Goal: Task Accomplishment & Management: Use online tool/utility

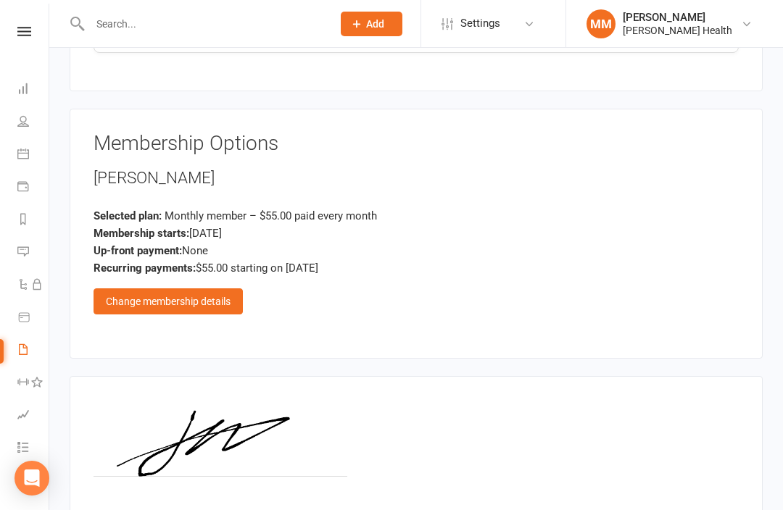
scroll to position [960, 0]
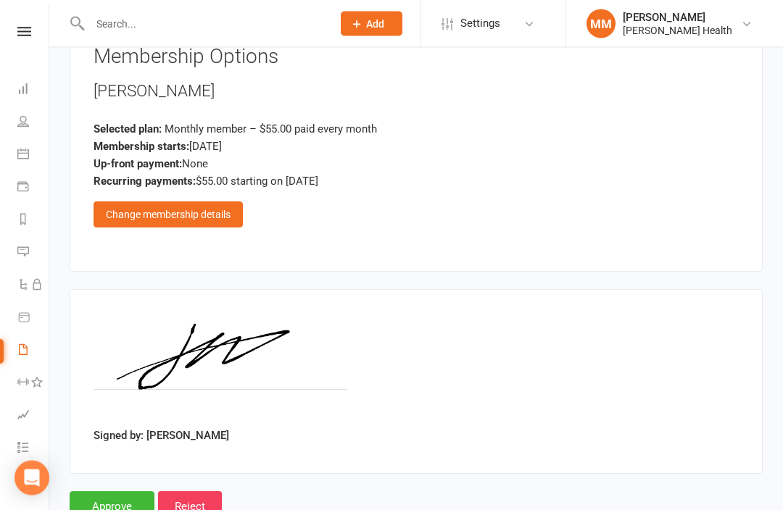
click at [136, 492] on input "Approve" at bounding box center [112, 507] width 85 height 30
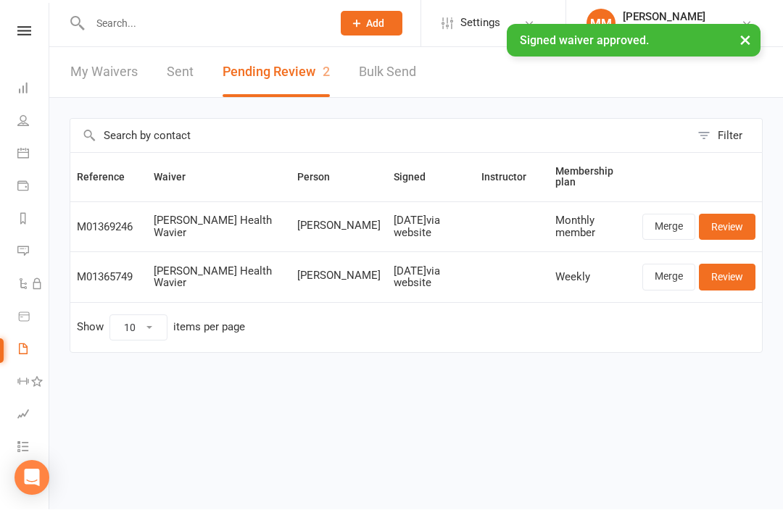
click at [304, 78] on button "Pending Review 2" at bounding box center [276, 73] width 107 height 50
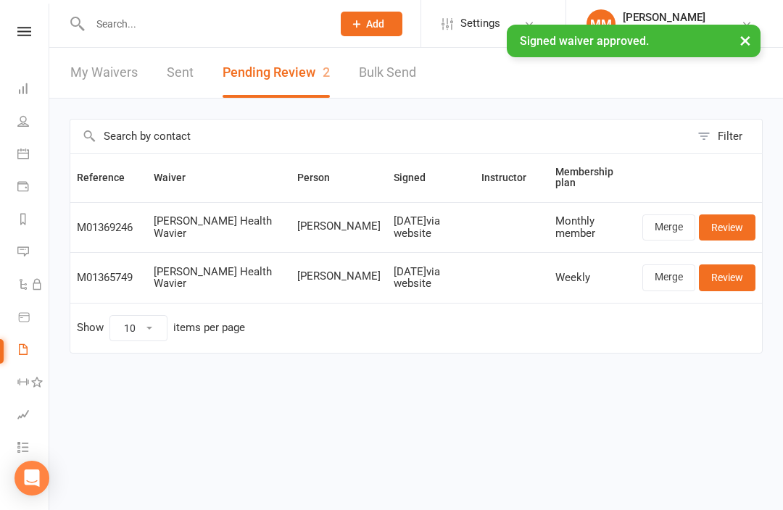
click at [740, 228] on link "Review" at bounding box center [727, 228] width 57 height 26
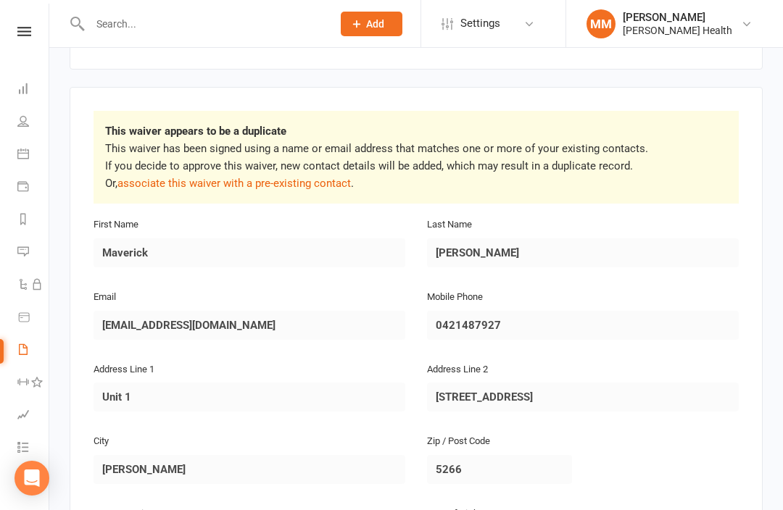
scroll to position [197, 0]
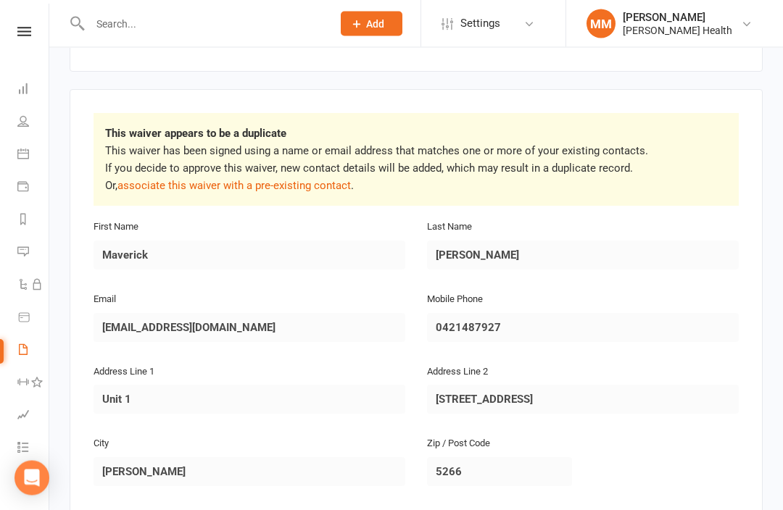
click at [126, 157] on p "This waiver has been signed using a name or email address that matches one or m…" at bounding box center [416, 169] width 622 height 52
click at [143, 180] on link "associate this waiver with a pre-existing contact" at bounding box center [233, 186] width 233 height 13
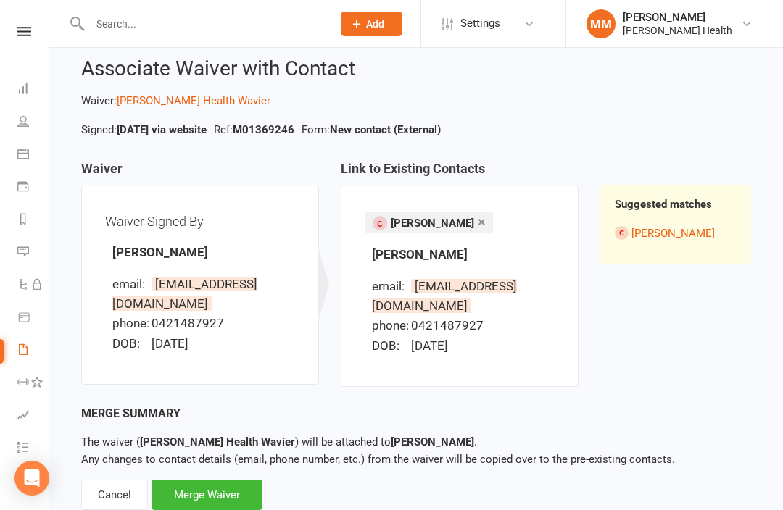
scroll to position [41, 0]
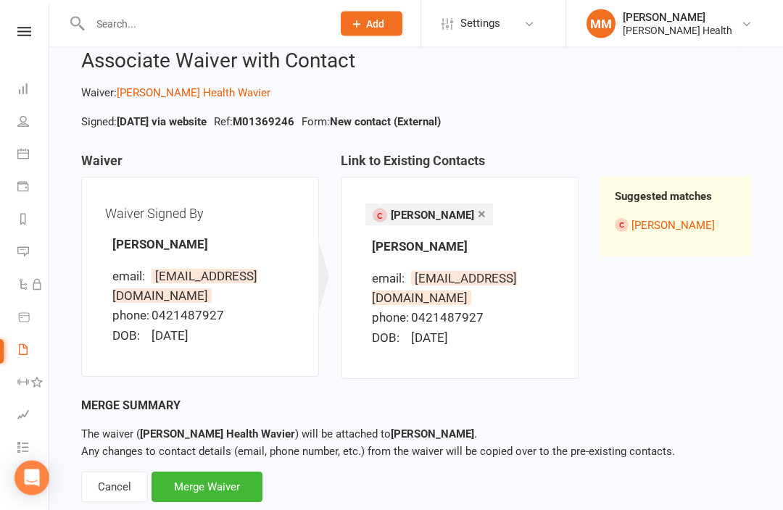
click at [208, 491] on div "Merge Waiver" at bounding box center [207, 488] width 111 height 30
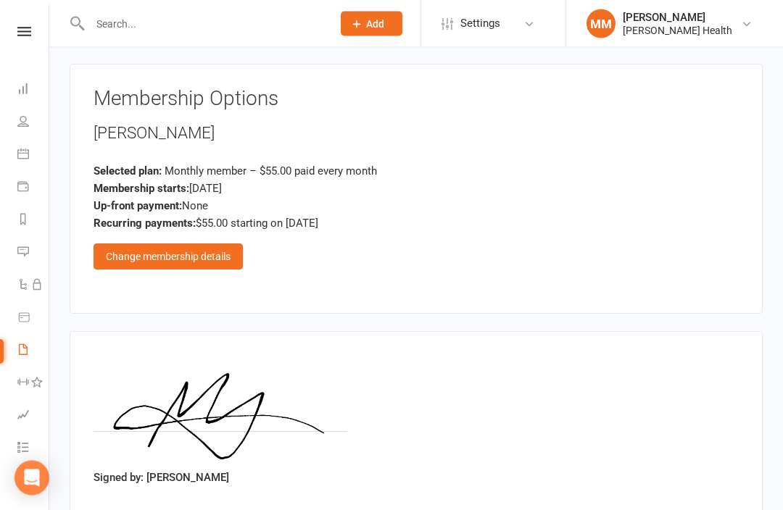
scroll to position [960, 0]
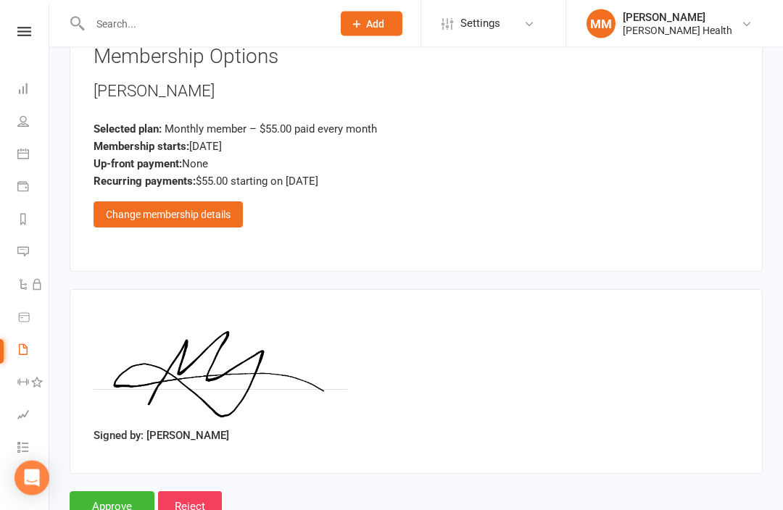
click at [107, 492] on input "Approve" at bounding box center [112, 507] width 85 height 30
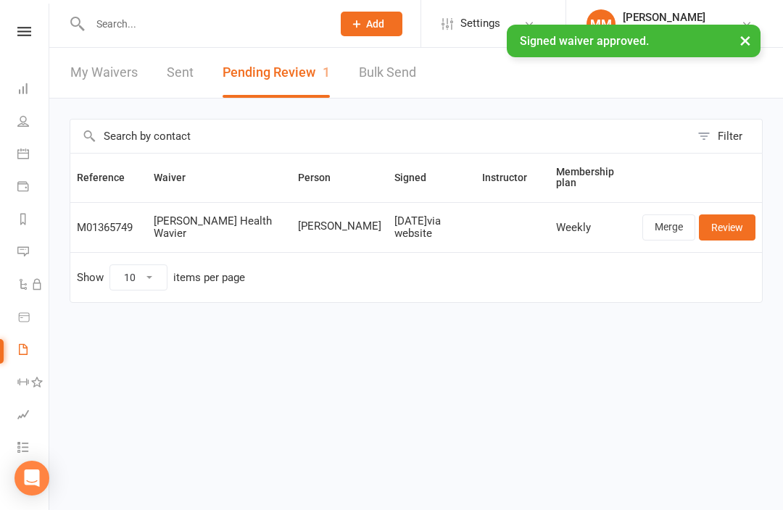
click at [740, 225] on link "Review" at bounding box center [727, 228] width 57 height 26
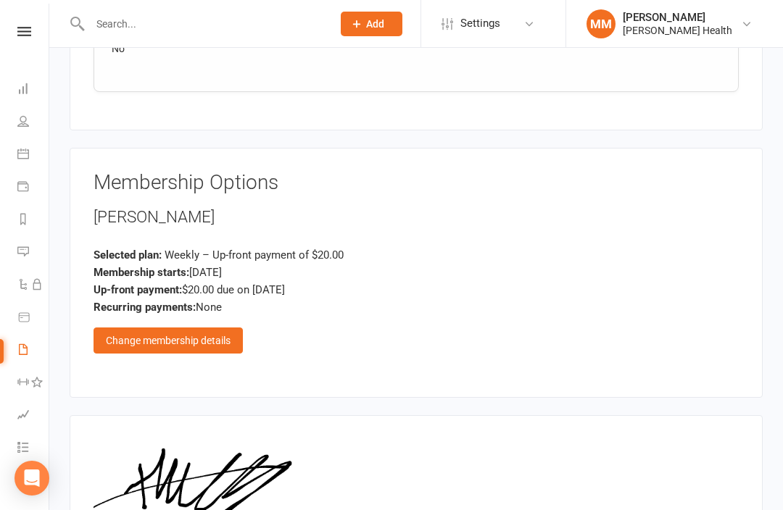
scroll to position [960, 0]
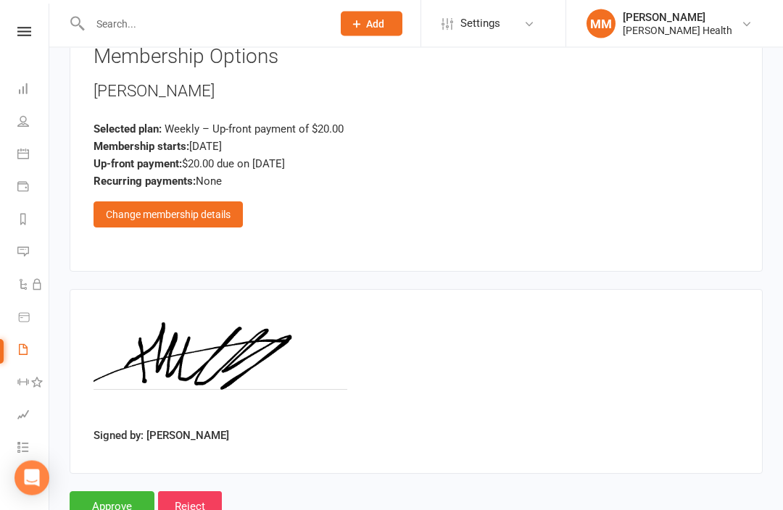
click at [114, 492] on input "Approve" at bounding box center [112, 507] width 85 height 30
